Goal: Task Accomplishment & Management: Manage account settings

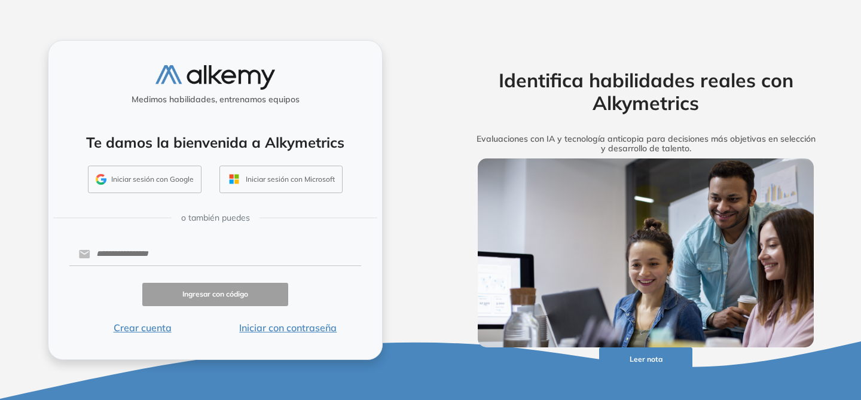
click at [166, 182] on button "Iniciar sesión con Google" at bounding box center [145, 180] width 114 height 28
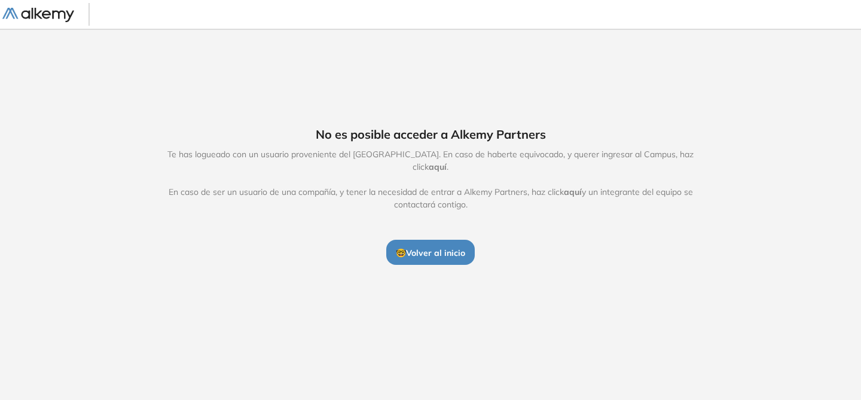
click at [447, 161] on span "aquí" at bounding box center [438, 166] width 18 height 11
